Goal: Task Accomplishment & Management: Manage account settings

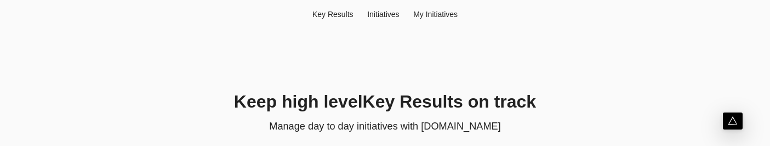
scroll to position [88, 0]
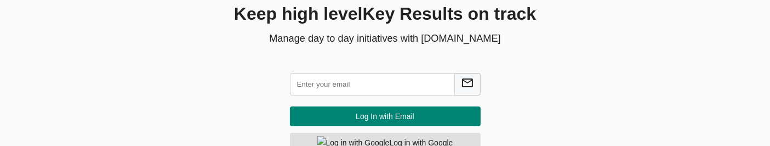
click at [341, 83] on input "text" at bounding box center [372, 84] width 165 height 22
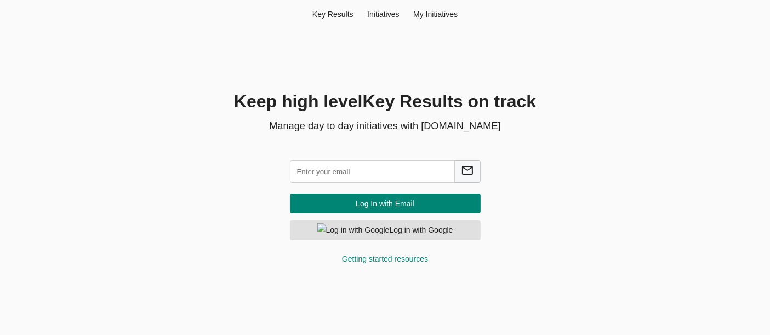
click at [335, 176] on input "text" at bounding box center [372, 172] width 165 height 22
type input "chand"
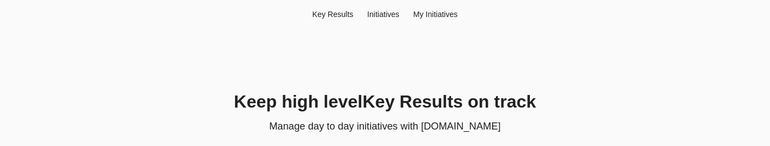
scroll to position [88, 0]
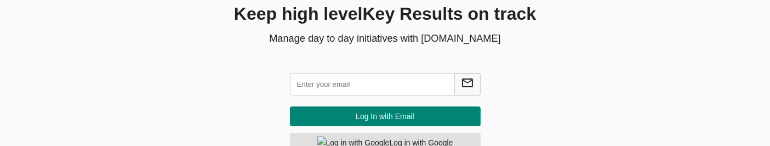
click at [354, 91] on input "text" at bounding box center [372, 84] width 165 height 22
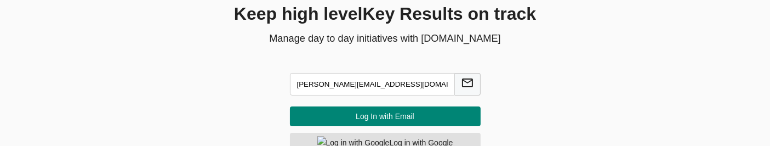
type input "chandrakumar@agilcyber.com"
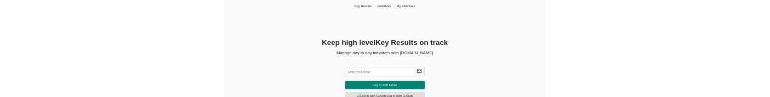
scroll to position [45, 0]
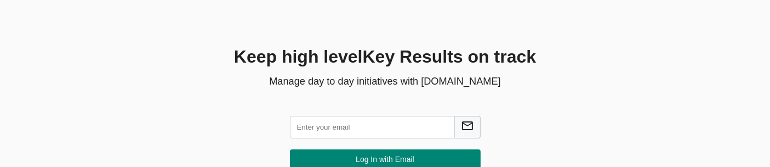
click at [401, 126] on input "text" at bounding box center [372, 127] width 165 height 22
type input "[PERSON_NAME]"
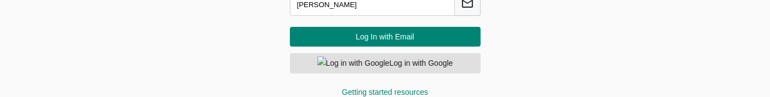
scroll to position [88, 0]
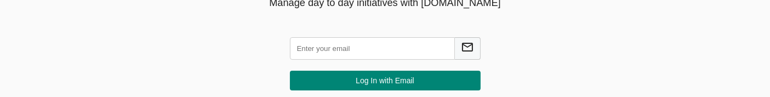
scroll to position [124, 0]
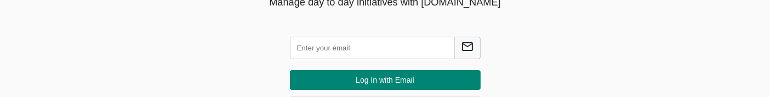
click at [362, 45] on input "text" at bounding box center [372, 48] width 165 height 22
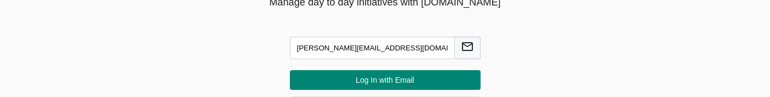
type input "[PERSON_NAME][EMAIL_ADDRESS][DOMAIN_NAME]"
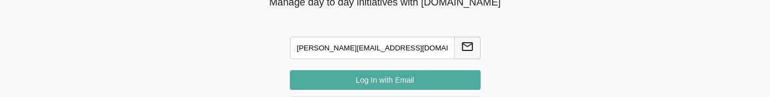
click at [362, 79] on span "Log In with Email" at bounding box center [385, 80] width 173 height 14
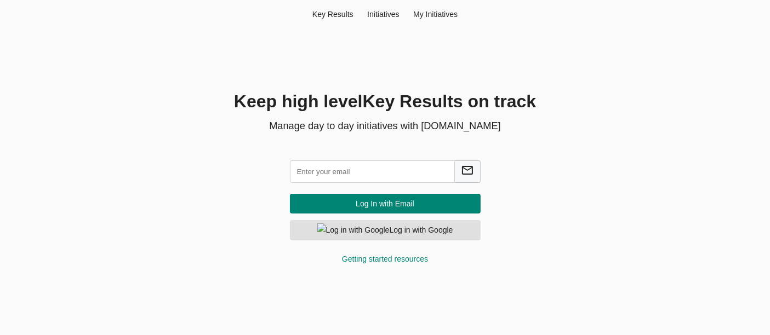
click at [338, 172] on input "text" at bounding box center [372, 172] width 165 height 22
type input "[EMAIL_ADDRESS][DOMAIN_NAME]"
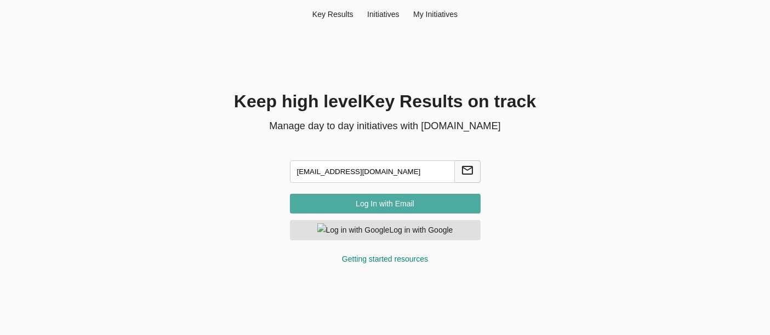
click at [396, 202] on span "Log In with Email" at bounding box center [385, 204] width 173 height 14
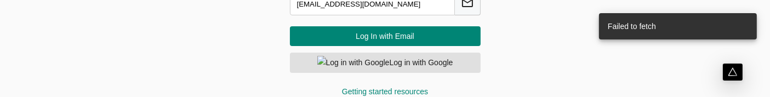
scroll to position [172, 0]
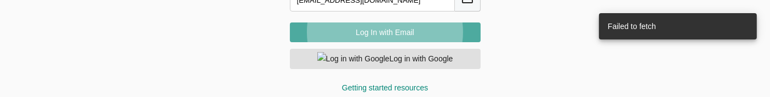
click at [386, 33] on span "Log In with Email" at bounding box center [385, 33] width 173 height 14
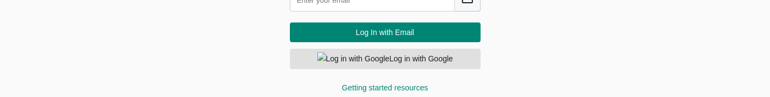
scroll to position [172, 0]
click at [350, 8] on input "text" at bounding box center [372, 0] width 165 height 22
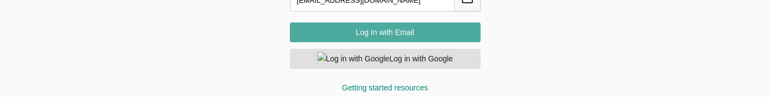
click at [386, 30] on span "Log In with Email" at bounding box center [385, 33] width 173 height 14
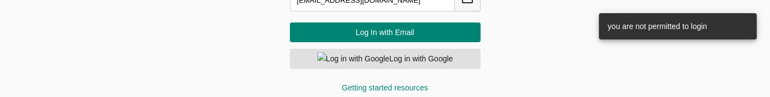
click at [425, 2] on input "chandrakumarsm@gmail.com" at bounding box center [372, 0] width 165 height 22
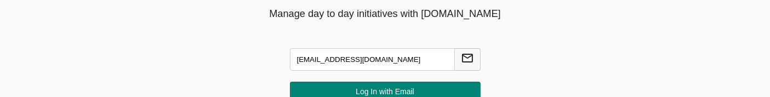
scroll to position [111, 0]
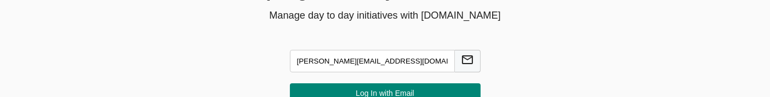
type input "[PERSON_NAME][EMAIL_ADDRESS][DOMAIN_NAME]"
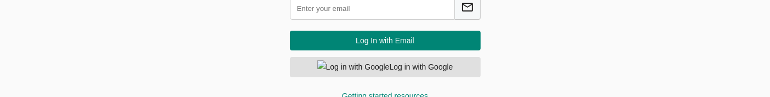
scroll to position [163, 0]
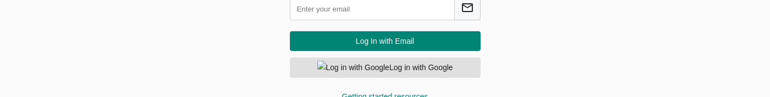
click at [363, 11] on input "text" at bounding box center [372, 9] width 165 height 22
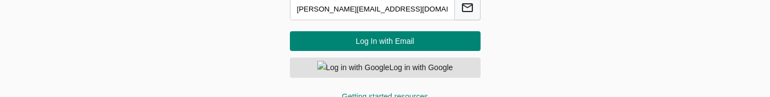
type input "[PERSON_NAME][EMAIL_ADDRESS][DOMAIN_NAME]"
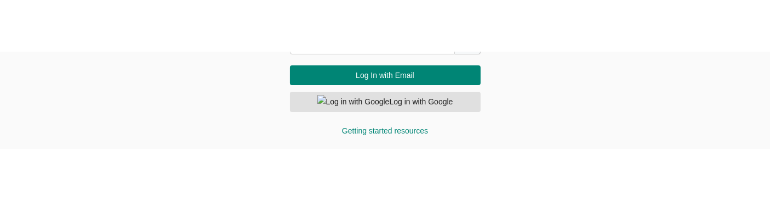
scroll to position [78, 0]
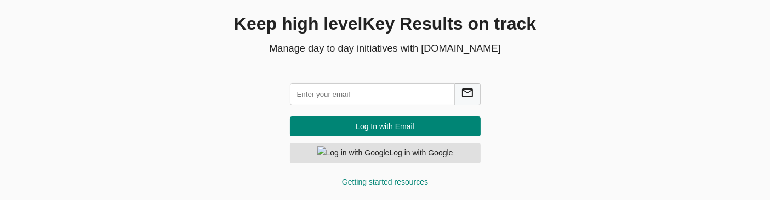
click at [360, 92] on input "text" at bounding box center [372, 94] width 165 height 22
click at [373, 88] on input "text" at bounding box center [372, 94] width 165 height 22
type input "[PERSON_NAME][EMAIL_ADDRESS][DOMAIN_NAME]"
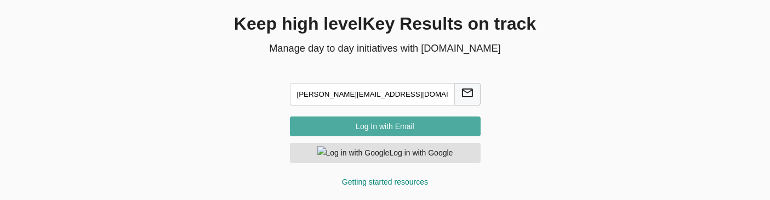
click at [335, 96] on span "Log In with Email" at bounding box center [385, 126] width 173 height 14
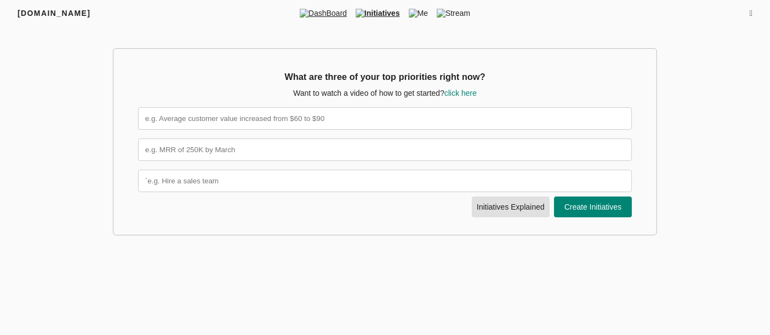
click at [323, 14] on span "DashBoard" at bounding box center [323, 13] width 56 height 11
click at [379, 12] on span "Initiatives" at bounding box center [377, 13] width 53 height 11
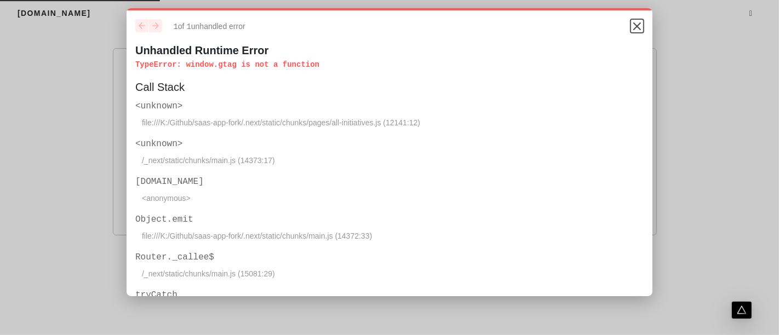
click at [633, 26] on icon "Close" at bounding box center [637, 26] width 13 height 13
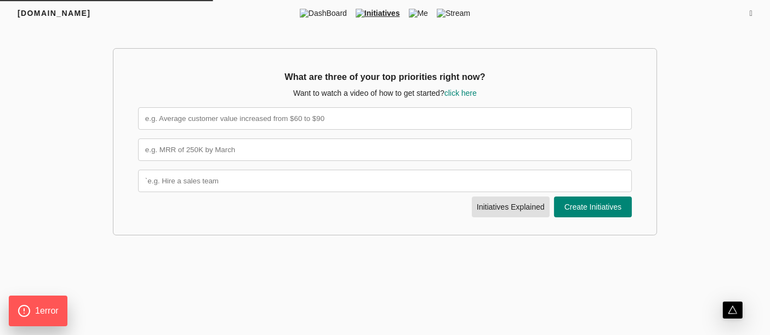
click at [397, 282] on html "FRIYAY.COM DashBoard Initiatives Me Stream Filters Q3 2025 What are three of yo…" at bounding box center [385, 169] width 770 height 339
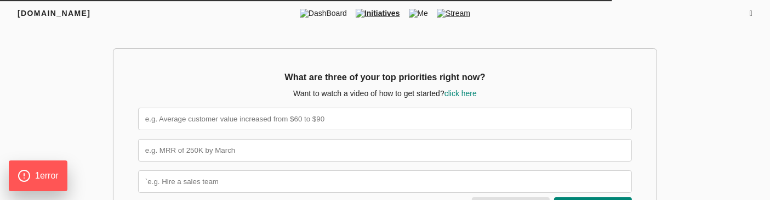
click at [462, 13] on span "Stream" at bounding box center [453, 13] width 42 height 11
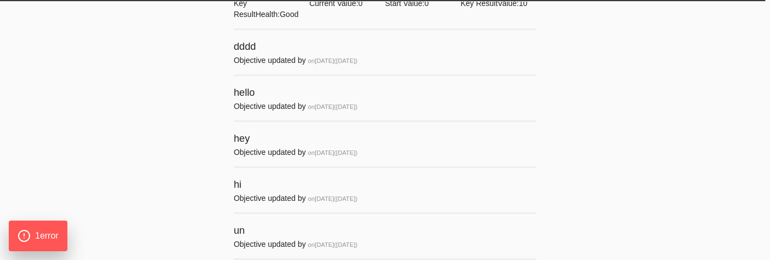
scroll to position [464, 0]
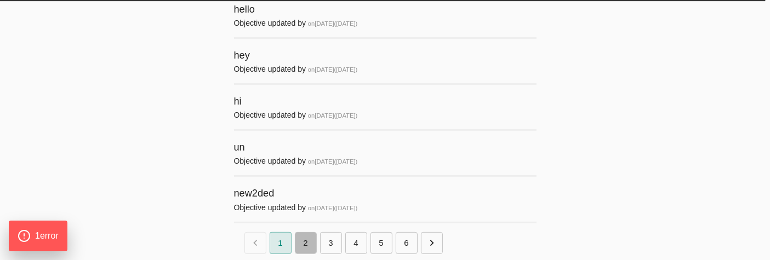
click at [307, 238] on button "2" at bounding box center [306, 243] width 22 height 22
click at [335, 240] on button "3" at bounding box center [331, 243] width 22 height 22
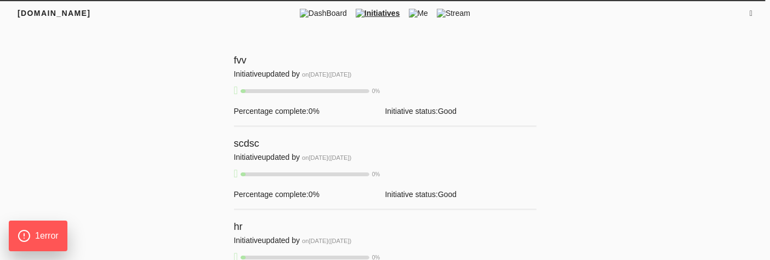
scroll to position [1, 0]
click at [326, 15] on span "DashBoard" at bounding box center [323, 12] width 56 height 11
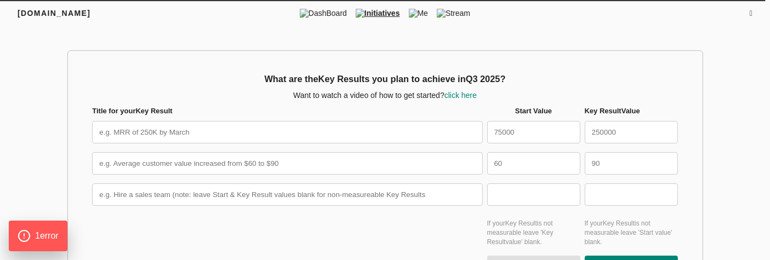
click at [380, 18] on span "Initiatives" at bounding box center [377, 13] width 53 height 11
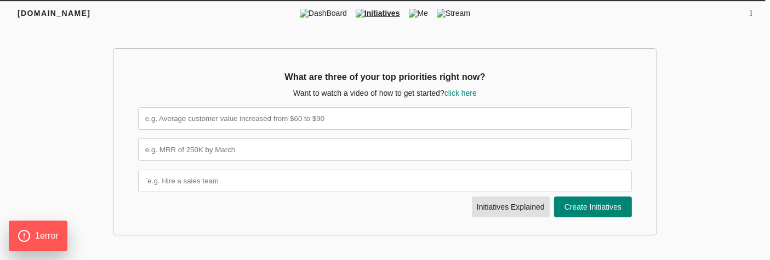
click at [451, 126] on input "text" at bounding box center [385, 118] width 494 height 22
type input "Test tree"
click at [330, 154] on input "text" at bounding box center [385, 150] width 494 height 22
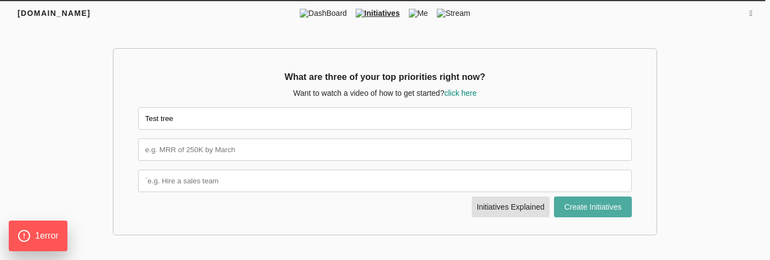
click at [580, 210] on span "Create Initiatives" at bounding box center [592, 208] width 71 height 14
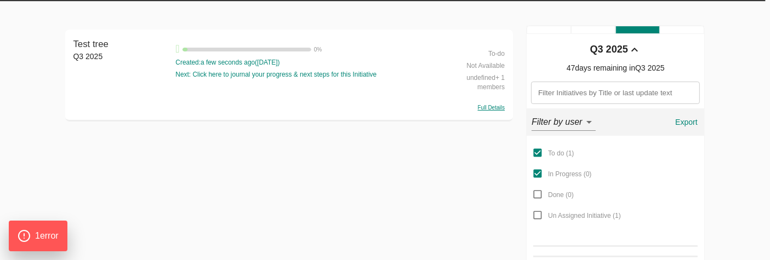
scroll to position [23, 0]
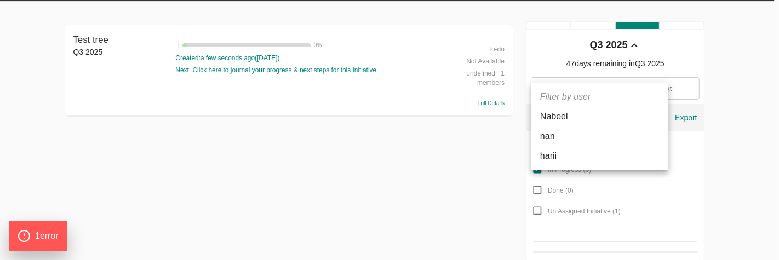
click at [592, 115] on body "FRIYAY.COM DashBoard Initiatives Me Stream Filters Q3 2025 Test tree Q3 2025 Te…" at bounding box center [389, 120] width 779 height 286
click at [412, 184] on div at bounding box center [389, 130] width 779 height 260
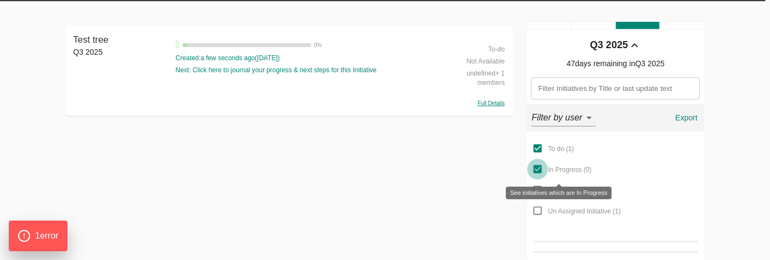
click at [538, 168] on input "In Progress ( 0 )" at bounding box center [537, 169] width 21 height 21
checkbox input "false"
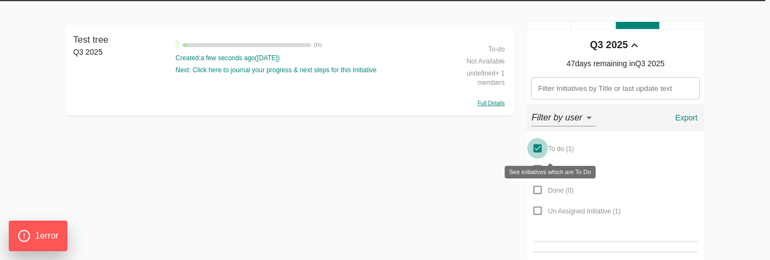
click at [538, 146] on input "To do ( 1 )" at bounding box center [537, 148] width 21 height 21
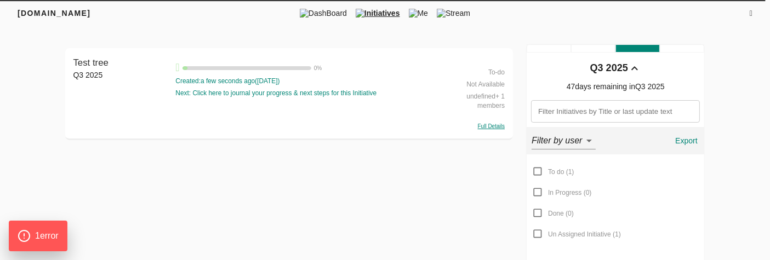
scroll to position [1, 0]
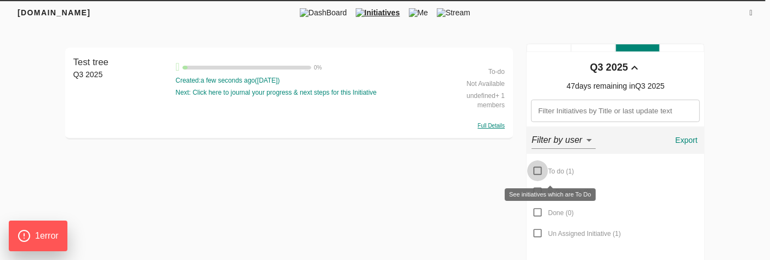
click at [538, 168] on input "To do ( 1 )" at bounding box center [537, 171] width 21 height 21
checkbox input "true"
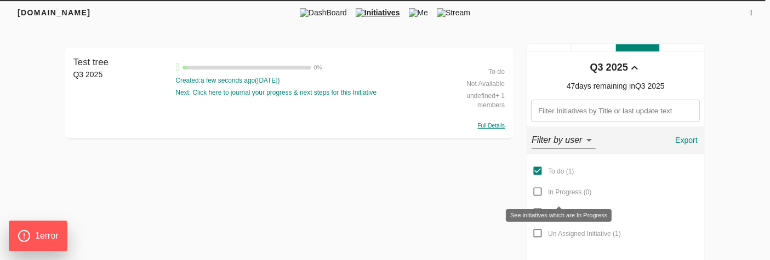
click at [539, 192] on input "In Progress ( 0 )" at bounding box center [537, 191] width 21 height 21
checkbox input "true"
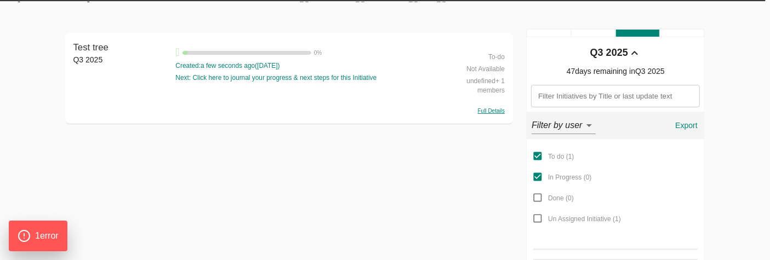
scroll to position [0, 0]
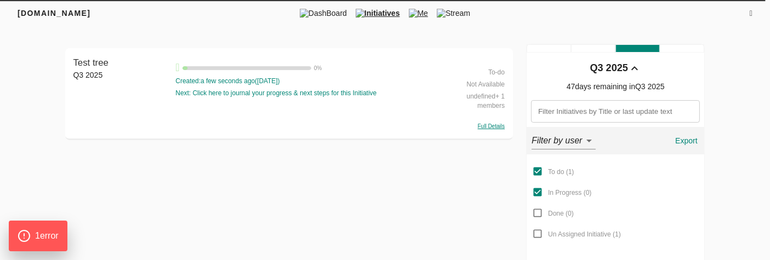
click at [418, 15] on img at bounding box center [413, 13] width 9 height 9
click at [411, 9] on img at bounding box center [413, 13] width 9 height 9
click at [386, 10] on span "Initiatives" at bounding box center [377, 13] width 53 height 11
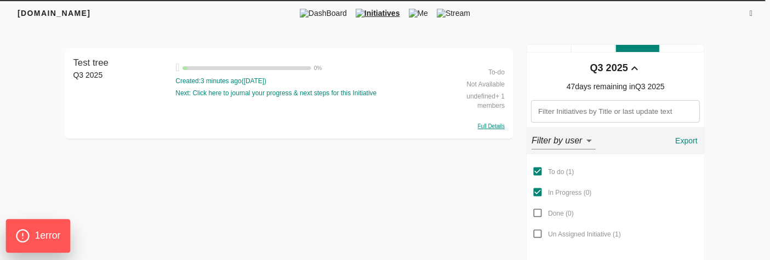
click at [44, 243] on span "1 error" at bounding box center [48, 236] width 26 height 14
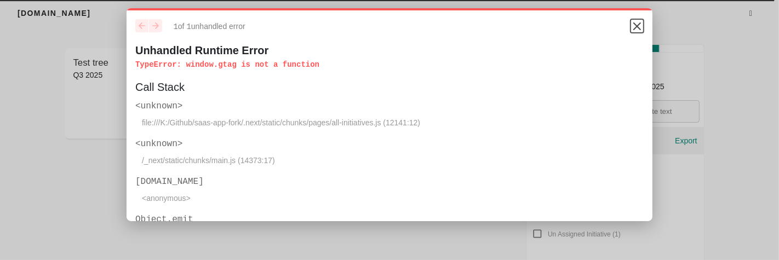
click at [633, 27] on icon "Close" at bounding box center [637, 26] width 13 height 13
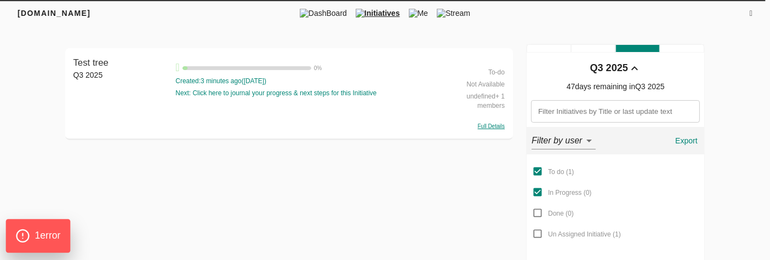
click at [60, 235] on span "1 error" at bounding box center [48, 236] width 26 height 14
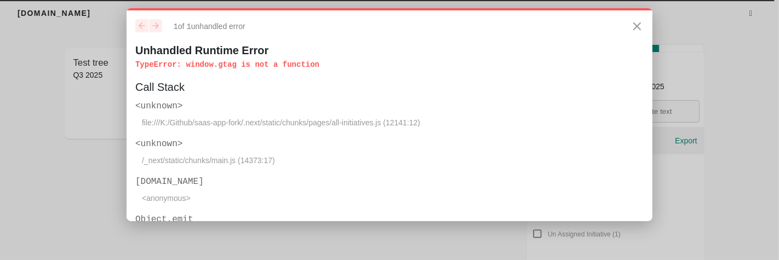
drag, startPoint x: 180, startPoint y: 66, endPoint x: 305, endPoint y: 64, distance: 125.0
click at [305, 64] on p "TypeError : window.gtag is not a function" at bounding box center [389, 64] width 509 height 11
click at [631, 26] on icon "Close" at bounding box center [637, 26] width 13 height 13
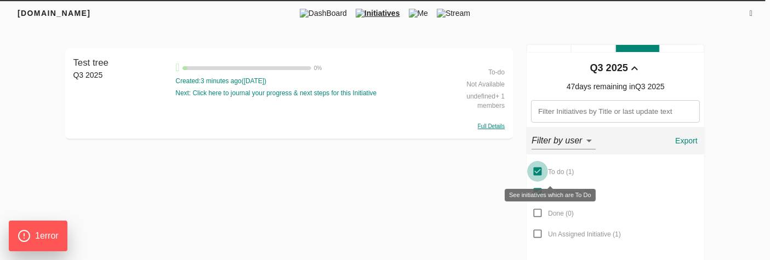
click at [537, 171] on input "To do ( 1 )" at bounding box center [537, 171] width 21 height 21
checkbox input "false"
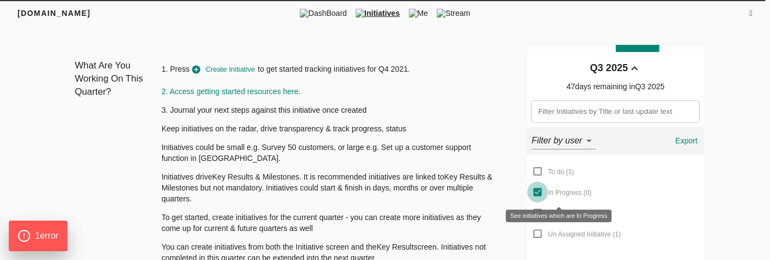
click at [537, 193] on input "In Progress ( 0 )" at bounding box center [537, 192] width 21 height 21
checkbox input "false"
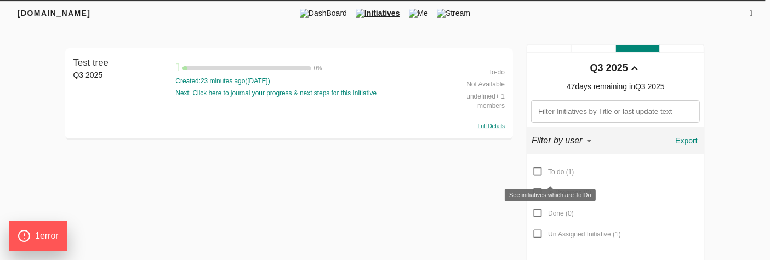
click at [539, 172] on input "To do ( 1 )" at bounding box center [537, 171] width 21 height 21
click at [533, 171] on input "To do ( 1 )" at bounding box center [537, 171] width 21 height 21
checkbox input "false"
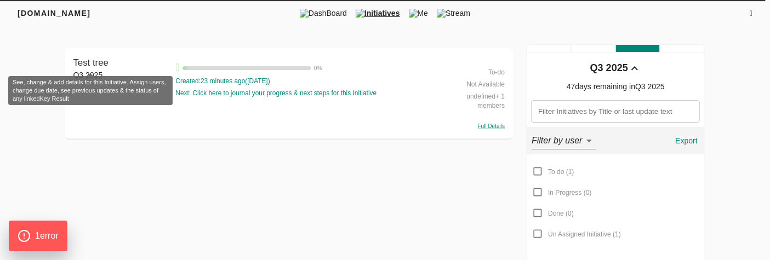
click at [90, 61] on span "Test tree" at bounding box center [90, 63] width 35 height 10
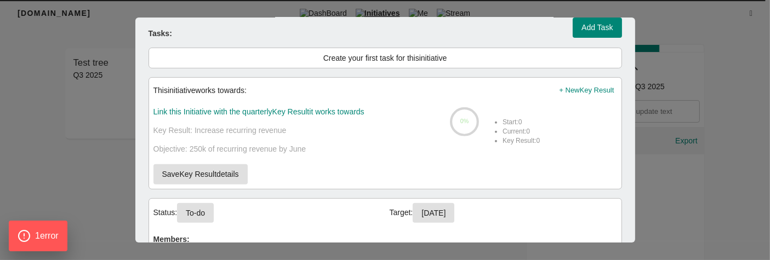
scroll to position [507, 0]
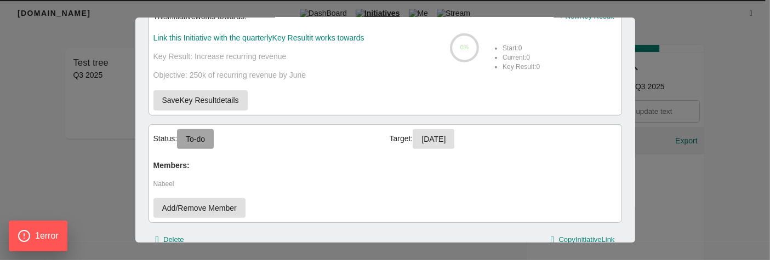
click at [202, 139] on span "To-do" at bounding box center [195, 140] width 19 height 14
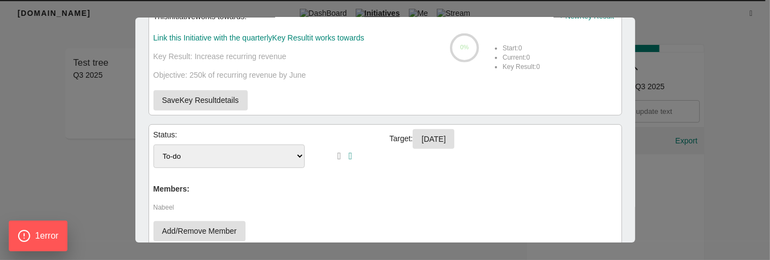
click at [267, 155] on select "To-do In Progress Done" at bounding box center [229, 157] width 152 height 24
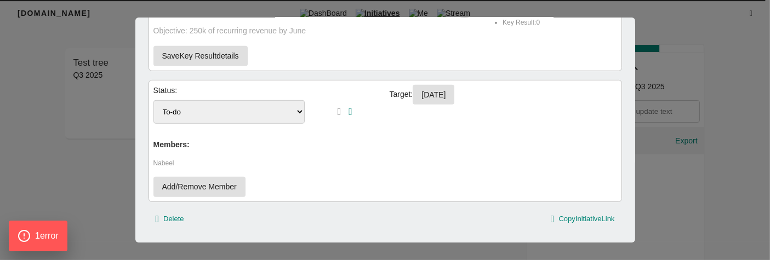
click at [216, 113] on select "To-do In Progress Done" at bounding box center [229, 112] width 152 height 24
click at [322, 159] on p "Nabeel" at bounding box center [385, 163] width 464 height 9
click at [644, 32] on div "Test tree Related links: Add relevant links to this Initiative... Progress hist…" at bounding box center [385, 130] width 526 height 225
click at [656, 79] on div at bounding box center [385, 130] width 770 height 260
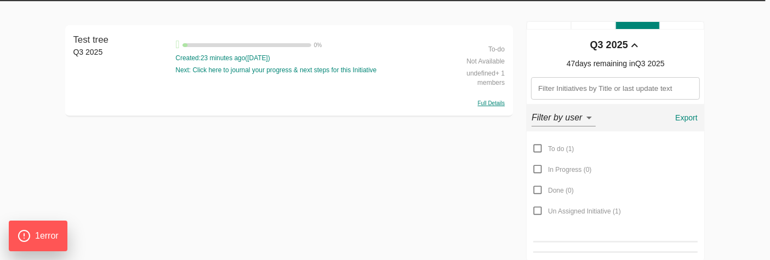
scroll to position [0, 0]
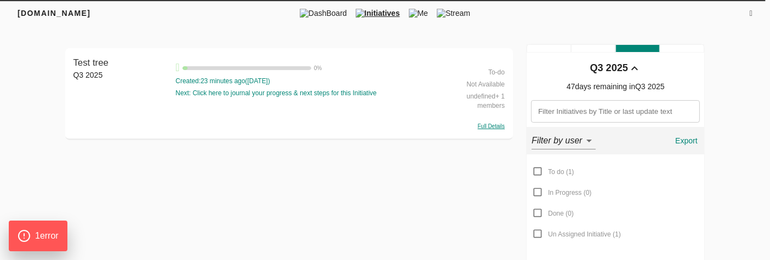
click at [68, 75] on div "Test tree Q3 2025 Test tree 0 % Created: 23 minutes ago ( 14-08-2025 ) Next: Cl…" at bounding box center [289, 94] width 448 height 92
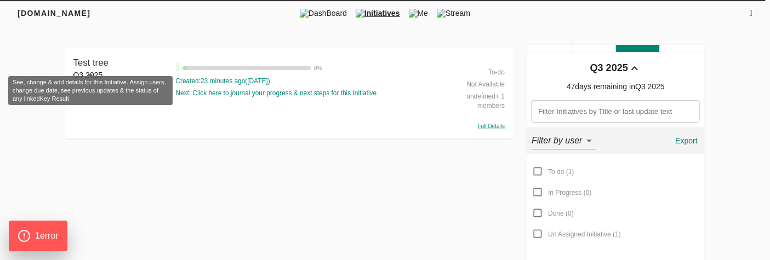
click at [100, 60] on span "Test tree" at bounding box center [90, 63] width 35 height 10
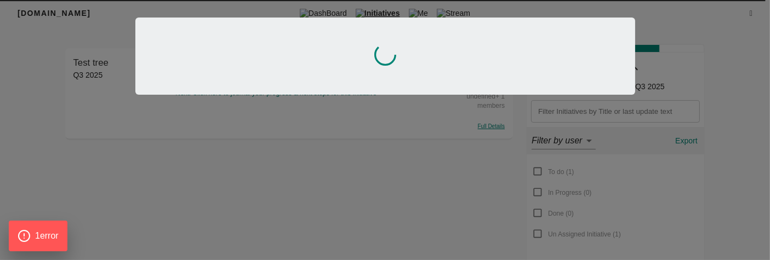
drag, startPoint x: 167, startPoint y: 79, endPoint x: 170, endPoint y: 109, distance: 30.3
click at [170, 109] on div at bounding box center [385, 130] width 770 height 260
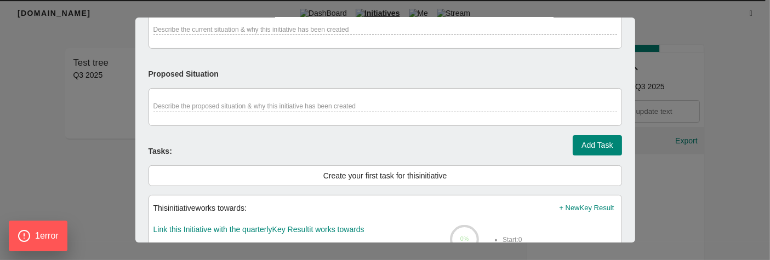
scroll to position [543, 0]
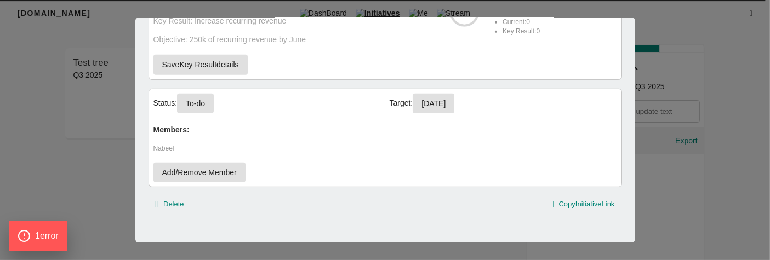
click at [207, 106] on button "To-do" at bounding box center [195, 104] width 37 height 20
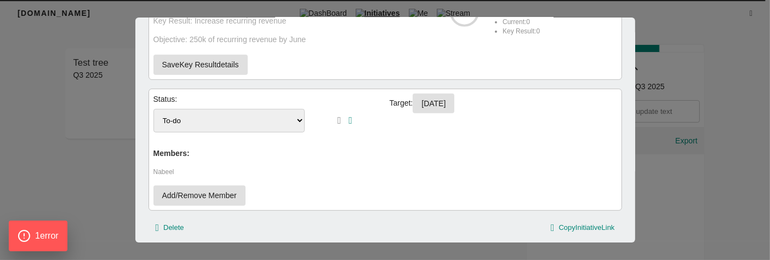
click at [238, 125] on select "To-do In Progress Done" at bounding box center [229, 121] width 152 height 24
click at [390, 152] on div "Status: To-do In Progress Done Target: 14-08-2025 Members: Nabeel Add/Remove Me…" at bounding box center [386, 150] width 474 height 122
click at [338, 118] on icon "button" at bounding box center [340, 121] width 4 height 10
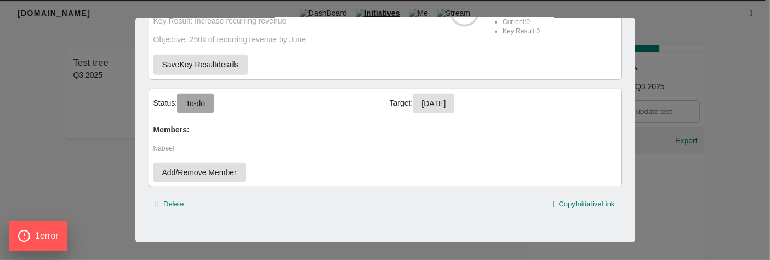
click at [205, 98] on span "To-do" at bounding box center [195, 104] width 19 height 14
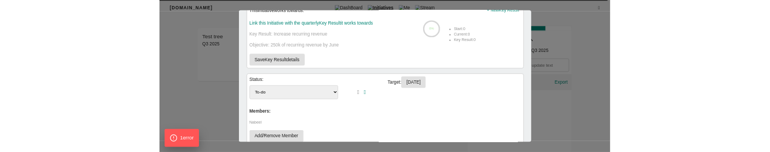
scroll to position [510, 0]
